Goal: Transaction & Acquisition: Purchase product/service

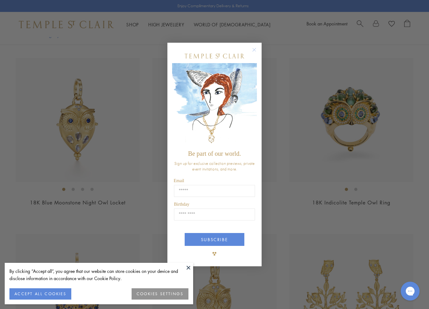
scroll to position [316, 0]
click at [252, 47] on circle "Close dialog" at bounding box center [255, 50] width 8 height 8
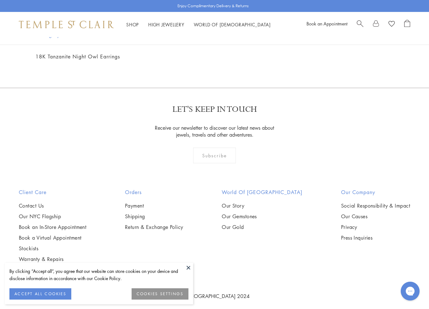
scroll to position [1345, 0]
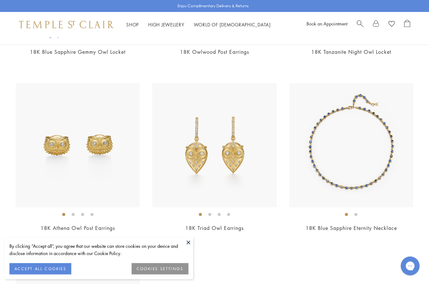
click at [188, 244] on button at bounding box center [188, 241] width 9 height 9
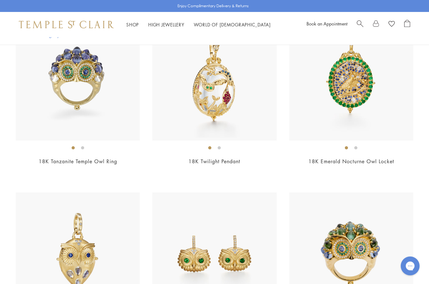
scroll to position [0, 0]
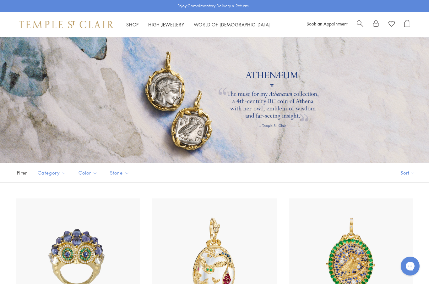
click at [137, 24] on link "Shop Shop" at bounding box center [132, 24] width 13 height 6
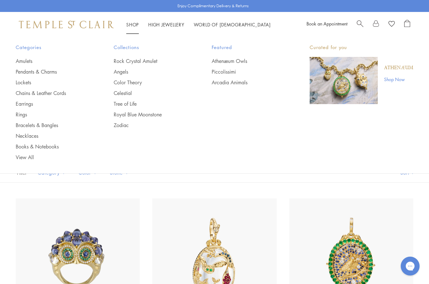
click at [27, 138] on link "Necklaces" at bounding box center [52, 135] width 73 height 7
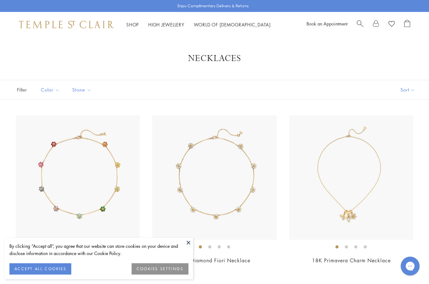
click at [131, 26] on link "Shop Shop" at bounding box center [132, 24] width 13 height 6
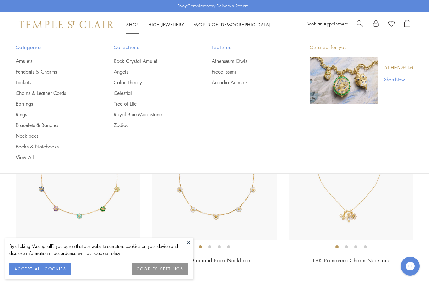
click at [44, 94] on link "Chains & Leather Cords" at bounding box center [52, 93] width 73 height 7
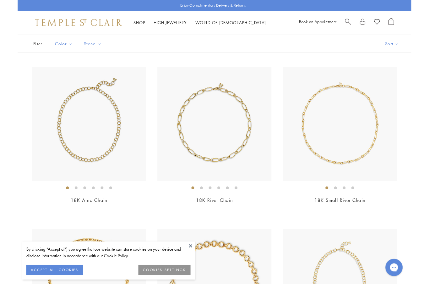
scroll to position [38, 0]
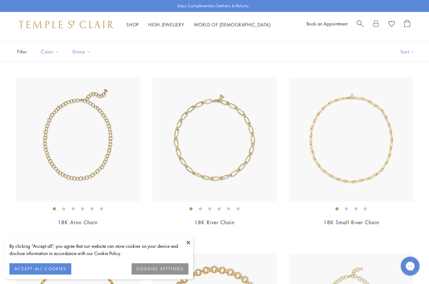
click at [230, 159] on img at bounding box center [214, 139] width 124 height 124
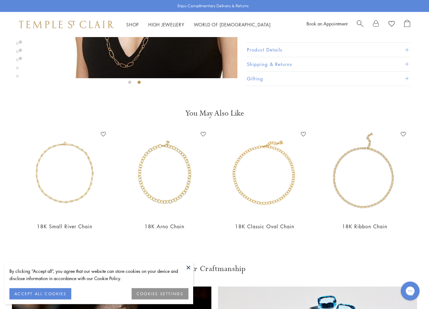
scroll to position [167, 0]
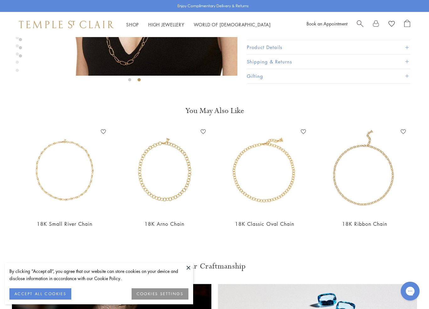
click at [265, 196] on img at bounding box center [265, 171] width 88 height 88
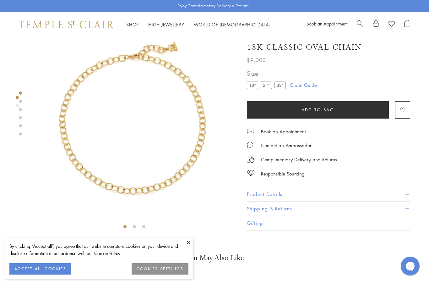
scroll to position [20, 0]
click at [265, 84] on label "24"" at bounding box center [266, 86] width 11 height 8
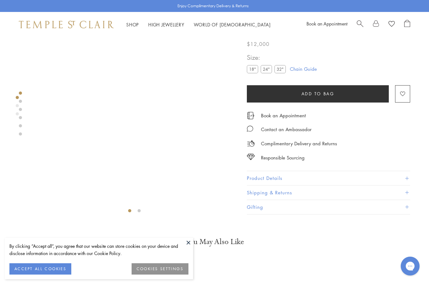
scroll to position [37, 0]
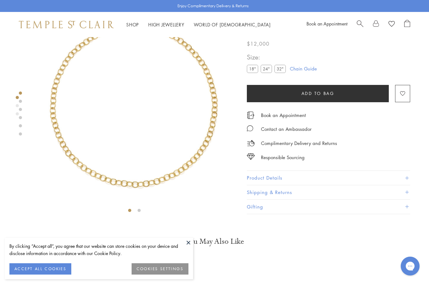
click at [279, 71] on label "32"" at bounding box center [280, 69] width 11 height 8
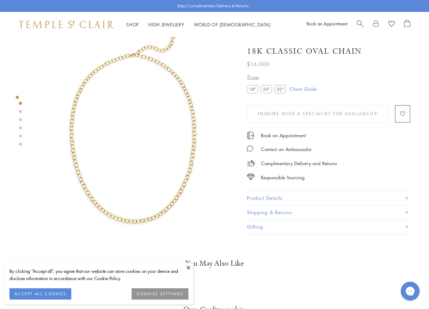
click at [251, 90] on label "18"" at bounding box center [252, 89] width 11 height 8
